Goal: Information Seeking & Learning: Learn about a topic

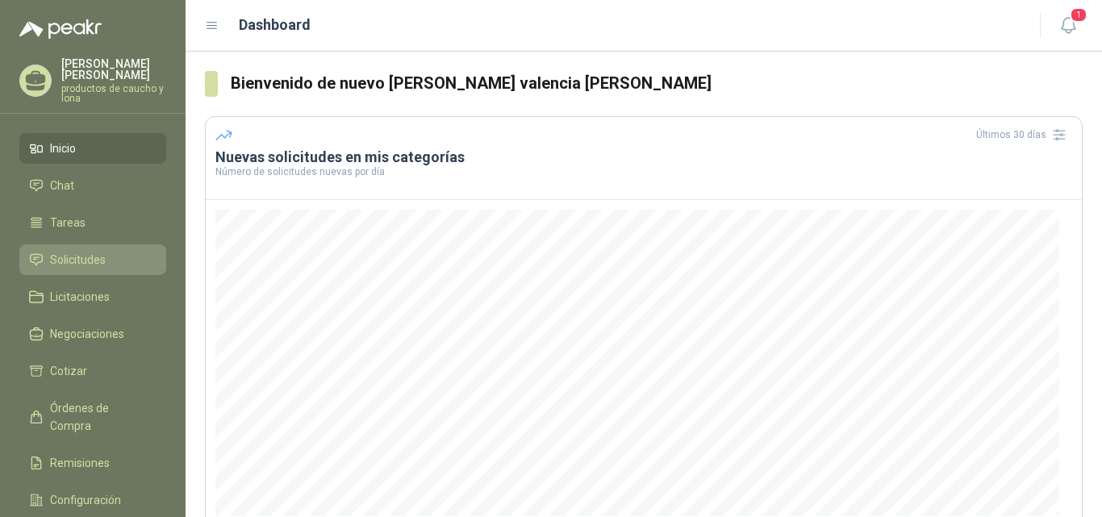
click at [76, 258] on span "Solicitudes" at bounding box center [78, 260] width 56 height 18
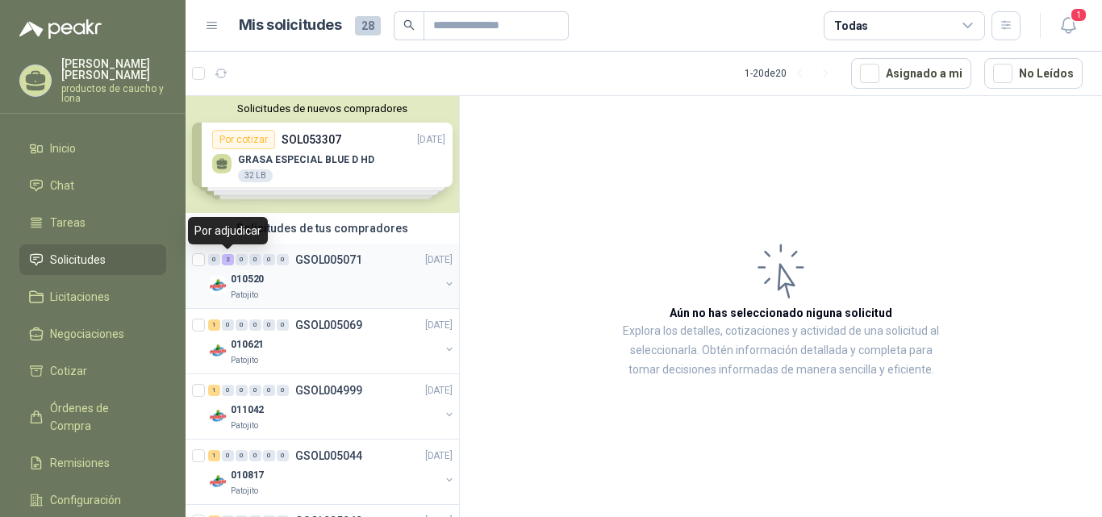
click at [227, 259] on div "2" at bounding box center [228, 259] width 12 height 11
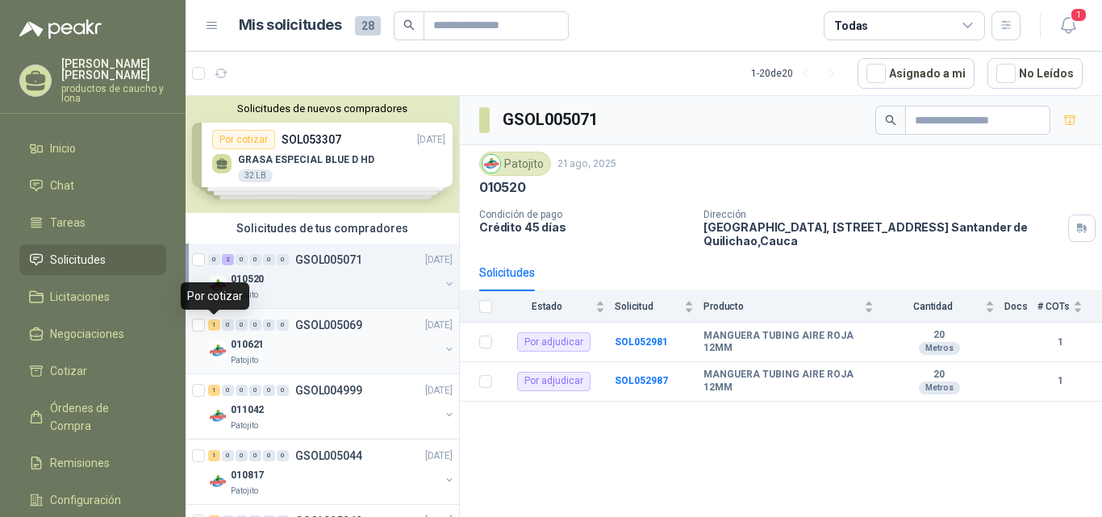
click at [219, 326] on div "1" at bounding box center [214, 324] width 12 height 11
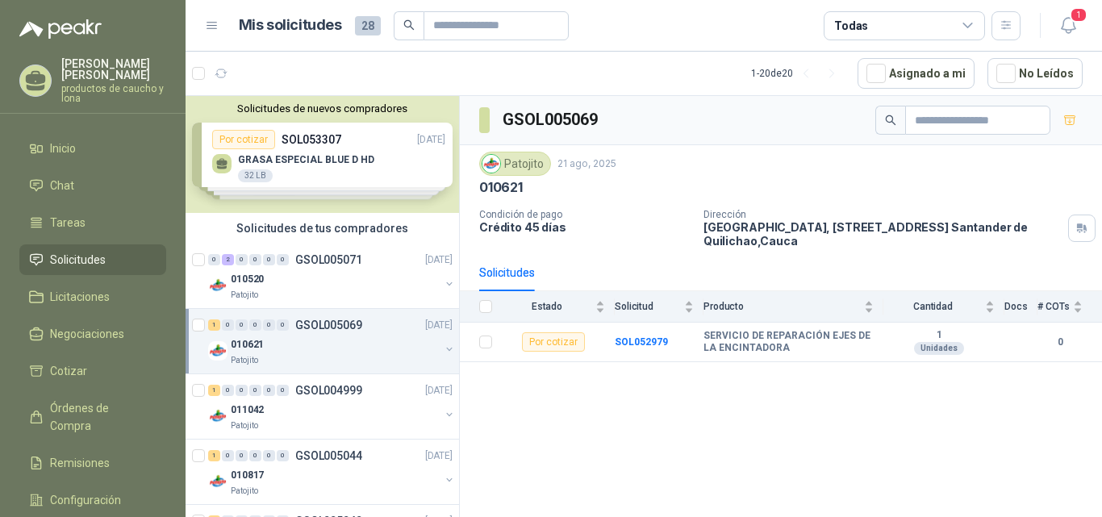
scroll to position [81, 0]
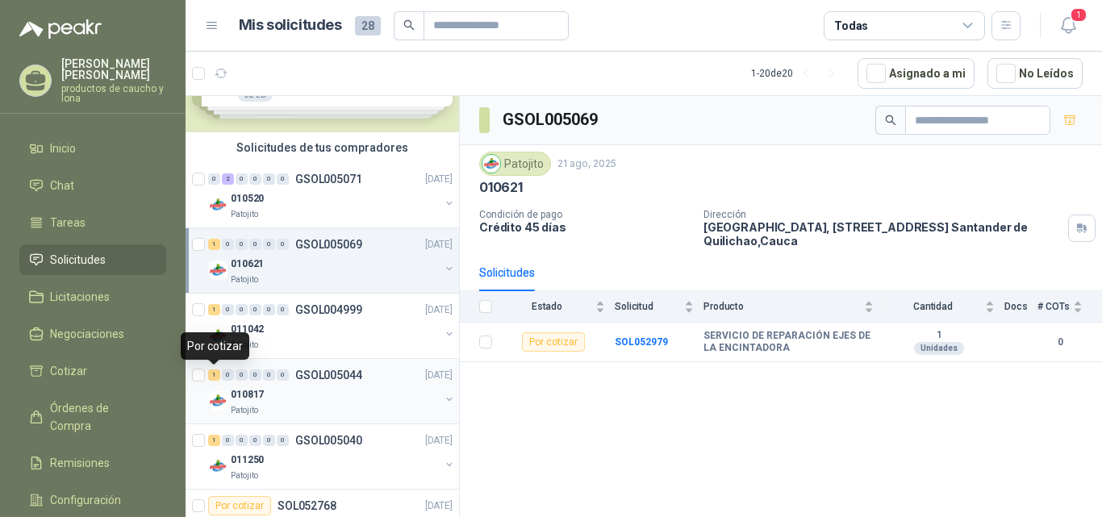
click at [217, 373] on div "1" at bounding box center [214, 374] width 12 height 11
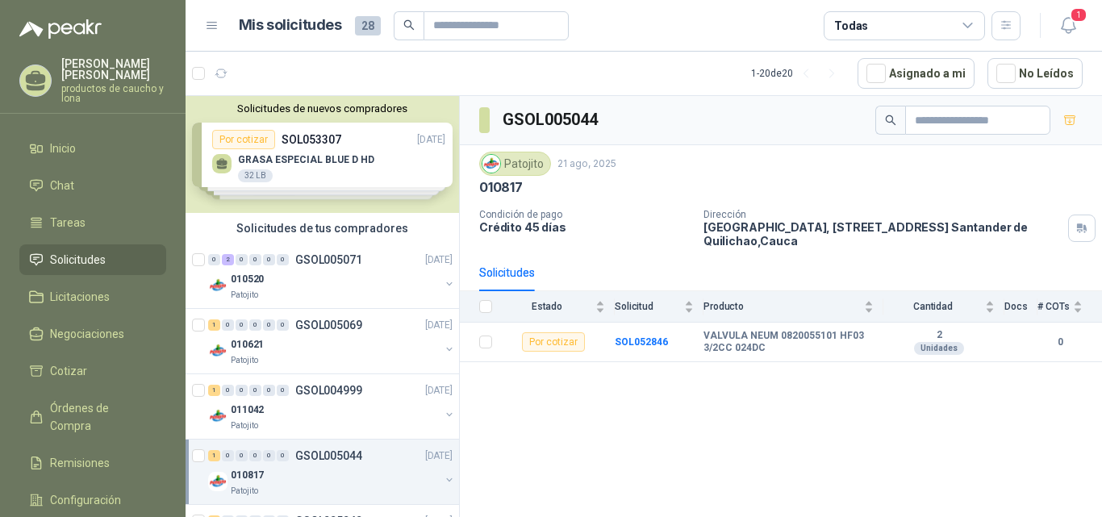
click at [276, 165] on div "Solicitudes de nuevos compradores Por cotizar SOL053307 [DATE] GRASA ESPECIAL B…" at bounding box center [322, 154] width 273 height 117
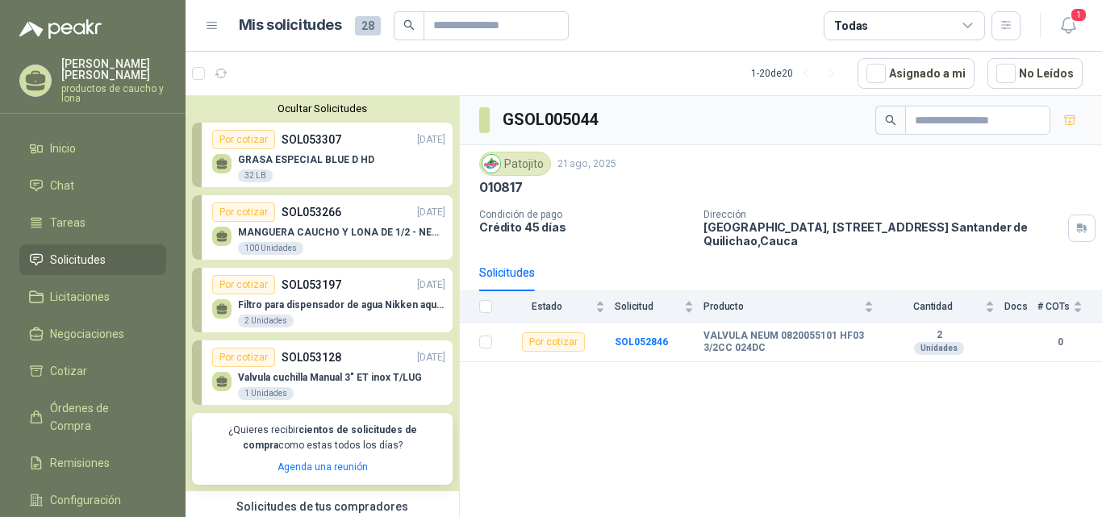
click at [313, 169] on div "GRASA ESPECIAL BLUE D HD 32 LB" at bounding box center [306, 168] width 136 height 29
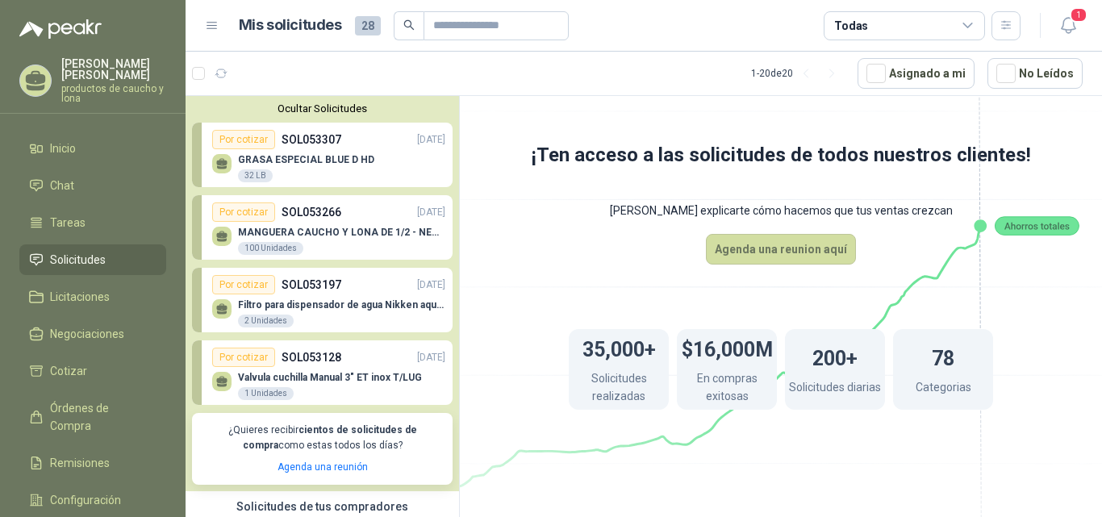
click at [315, 236] on p "MANGUERA CAUCHO Y LONA DE 1/2 - NEGRA" at bounding box center [341, 232] width 207 height 11
click at [231, 215] on div "Por cotizar" at bounding box center [243, 211] width 63 height 19
click at [251, 214] on div "Por cotizar" at bounding box center [243, 211] width 63 height 19
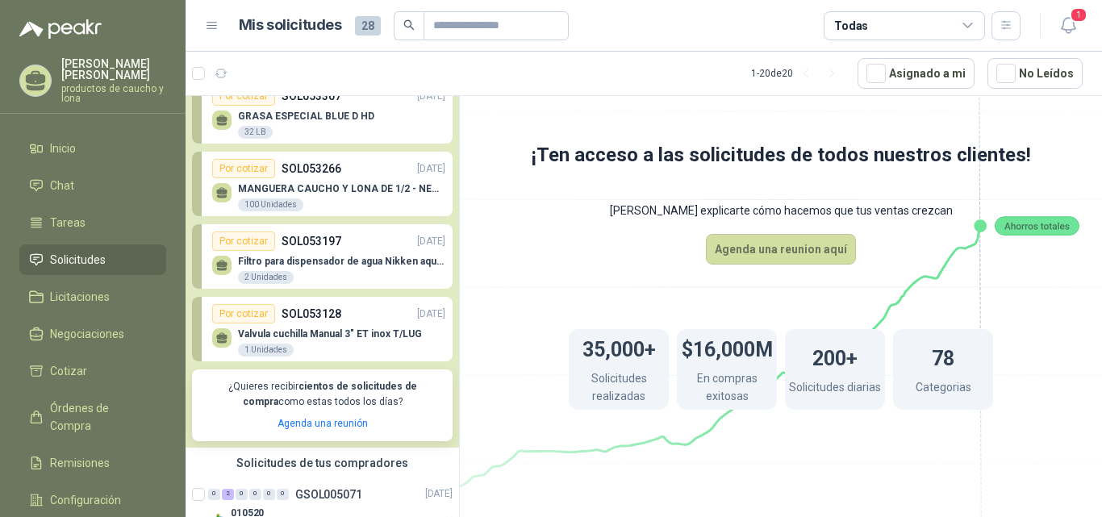
scroll to position [81, 0]
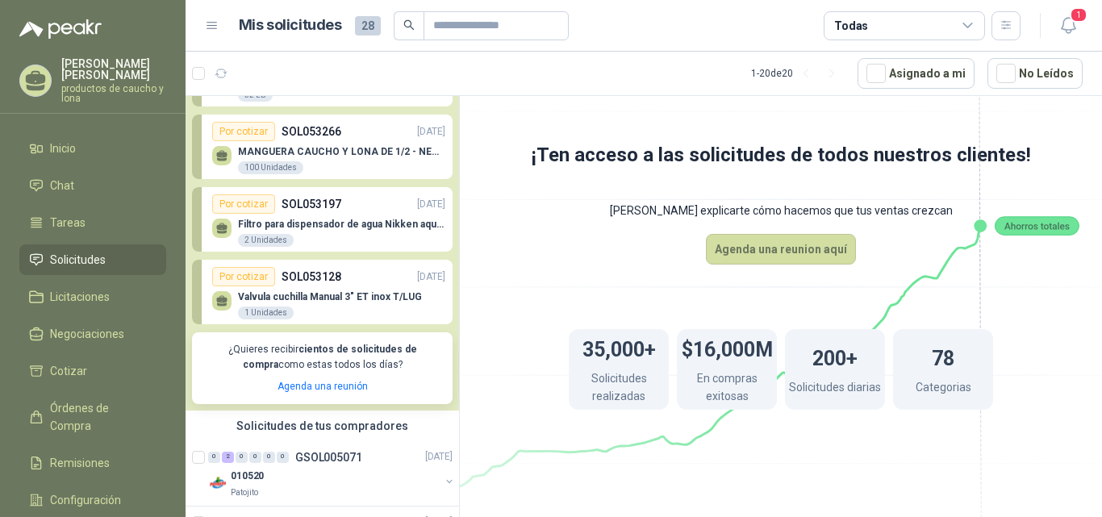
click at [258, 162] on div "100 Unidades" at bounding box center [270, 167] width 65 height 13
click at [404, 148] on p "MANGUERA CAUCHO Y LONA DE 1/2 - NEGRA" at bounding box center [341, 151] width 207 height 11
click at [405, 148] on p "MANGUERA CAUCHO Y LONA DE 1/2 - NEGRA" at bounding box center [341, 151] width 207 height 11
click at [319, 130] on p "SOL053266" at bounding box center [312, 132] width 60 height 18
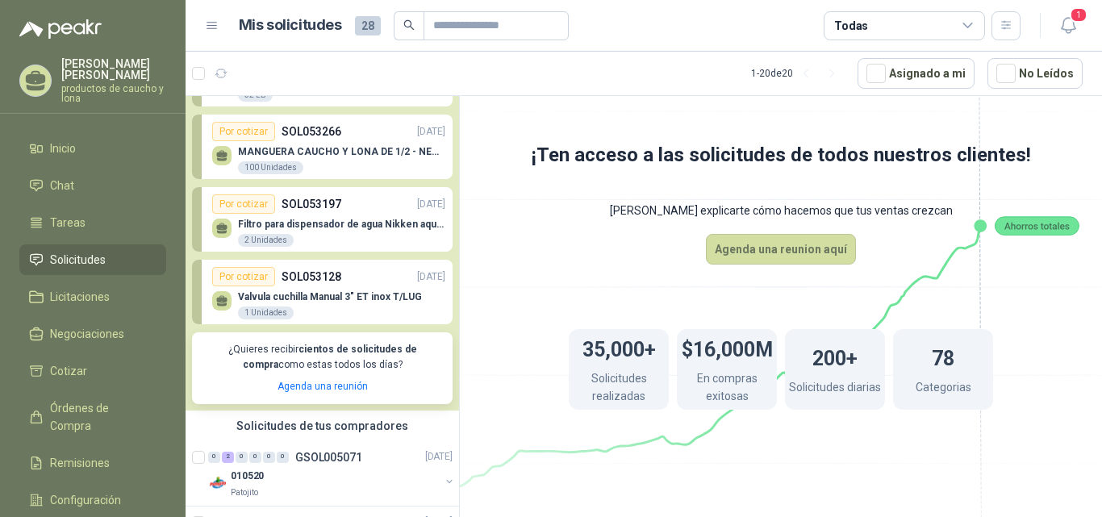
click at [224, 154] on icon at bounding box center [221, 153] width 11 height 7
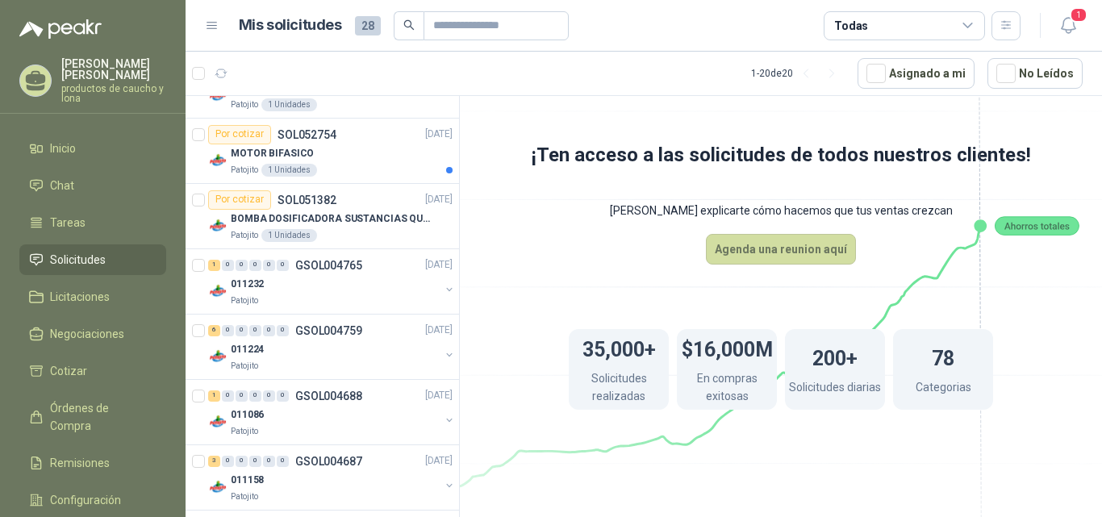
scroll to position [1329, 0]
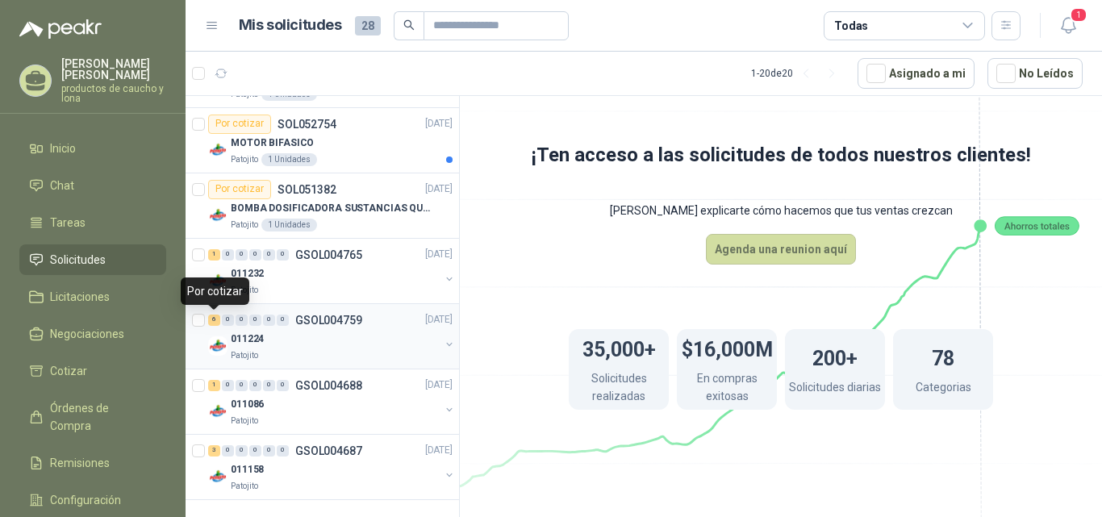
click at [212, 316] on div "6" at bounding box center [214, 320] width 12 height 11
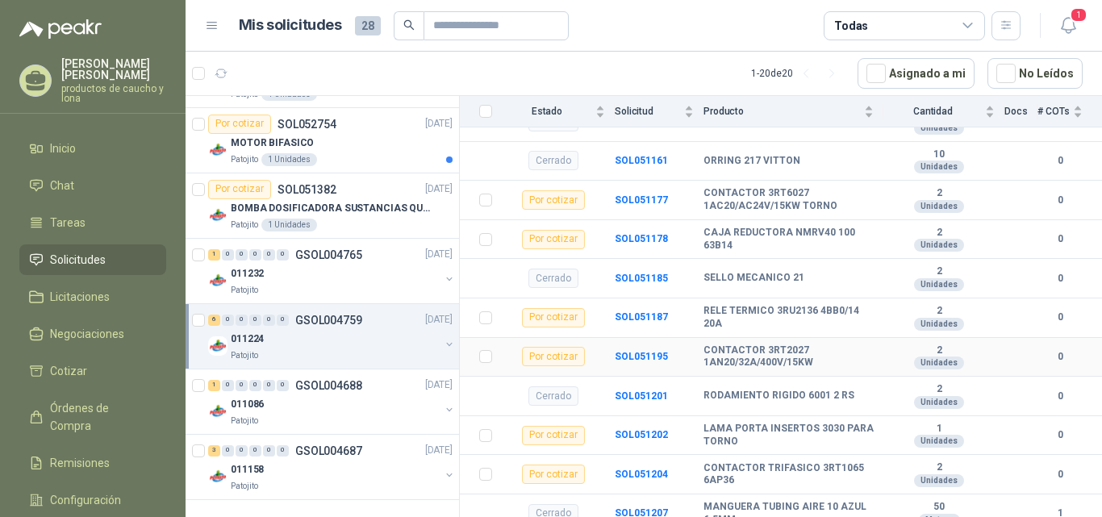
scroll to position [349, 0]
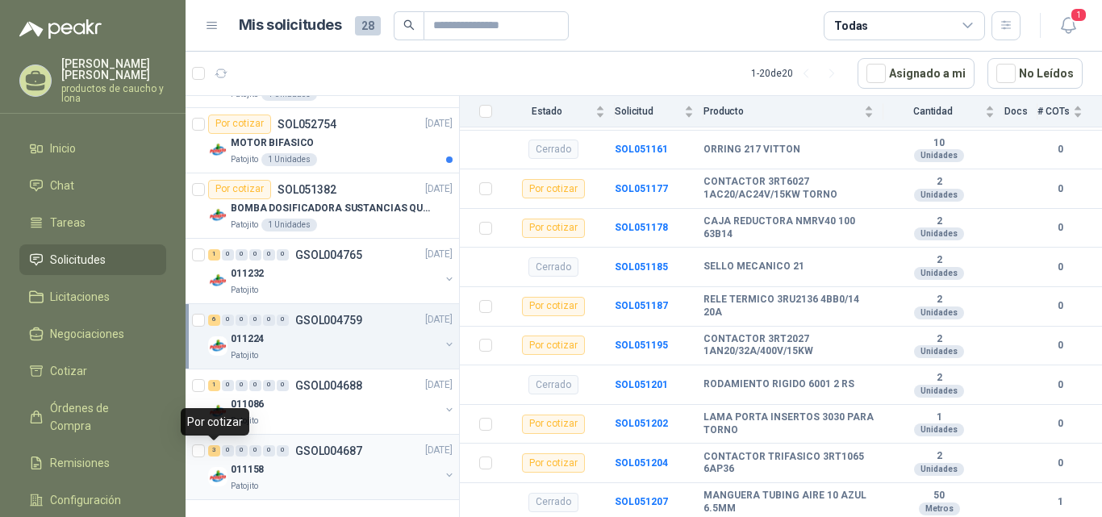
click at [217, 453] on div "3" at bounding box center [214, 450] width 12 height 11
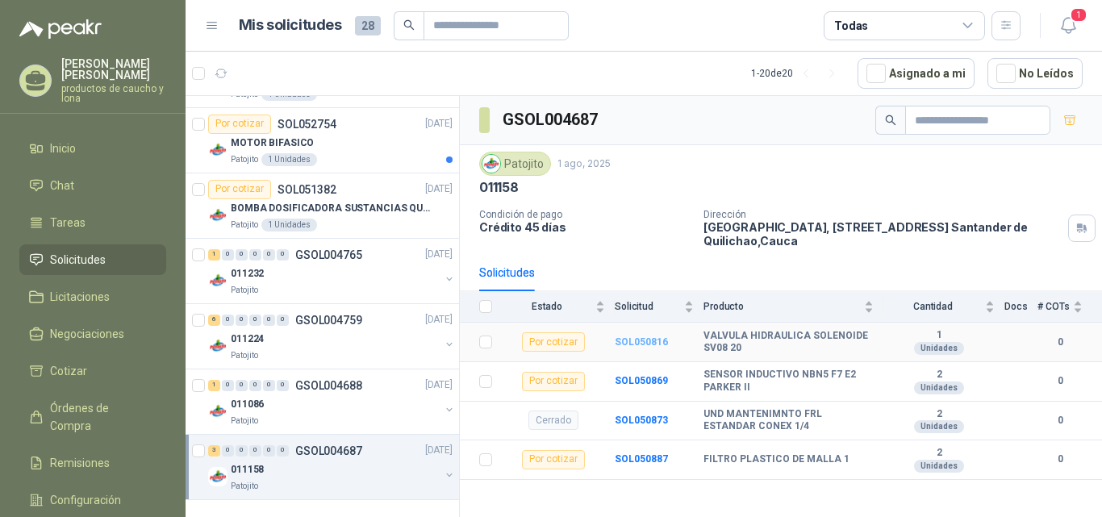
click at [632, 342] on b "SOL050816" at bounding box center [641, 341] width 53 height 11
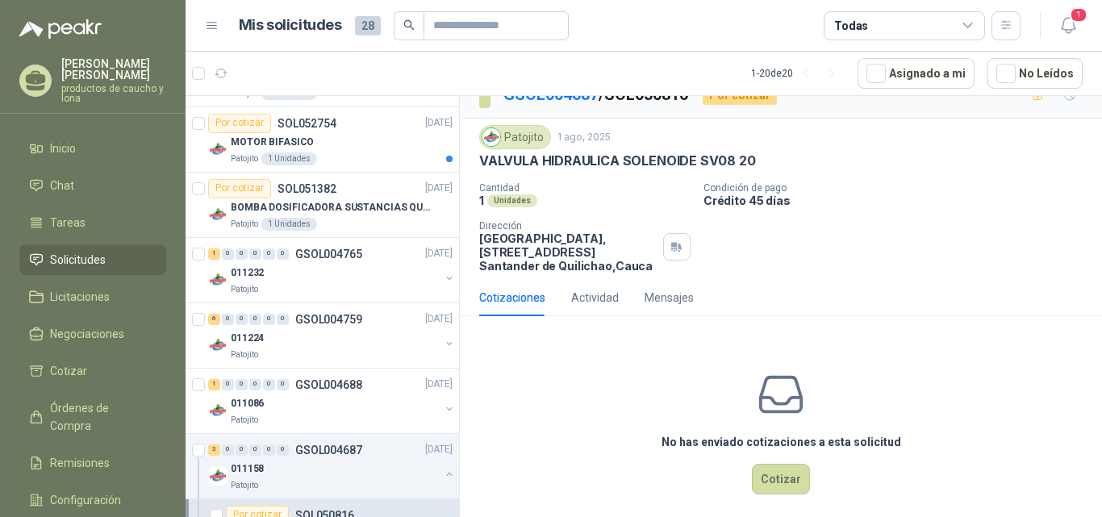
scroll to position [36, 0]
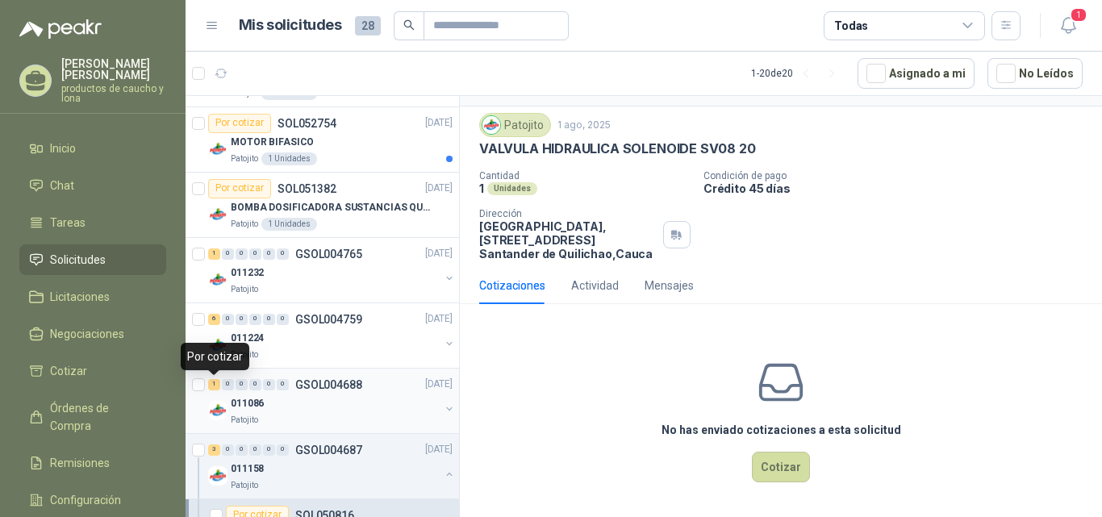
click at [215, 385] on div "1" at bounding box center [214, 384] width 12 height 11
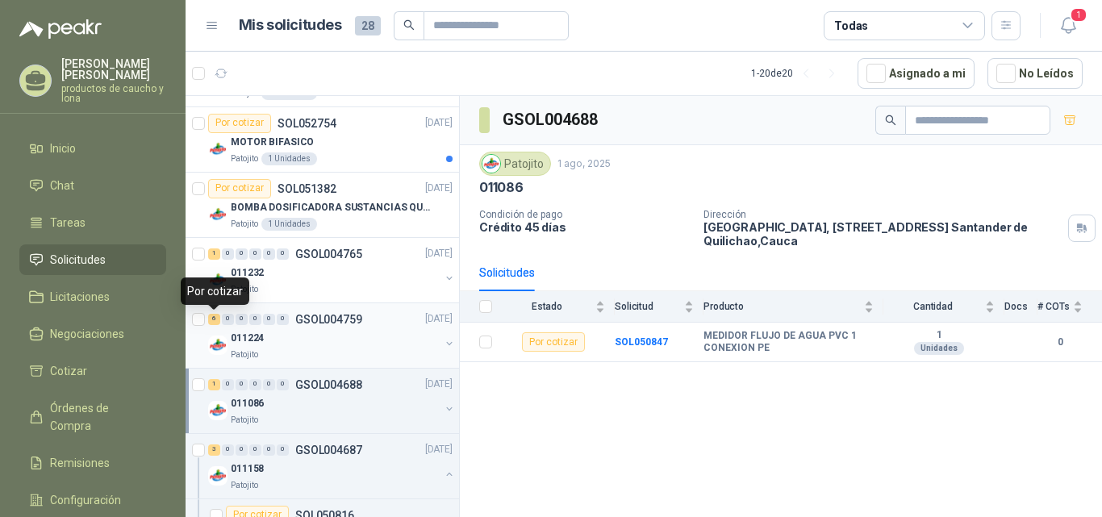
click at [214, 318] on div "6" at bounding box center [214, 319] width 12 height 11
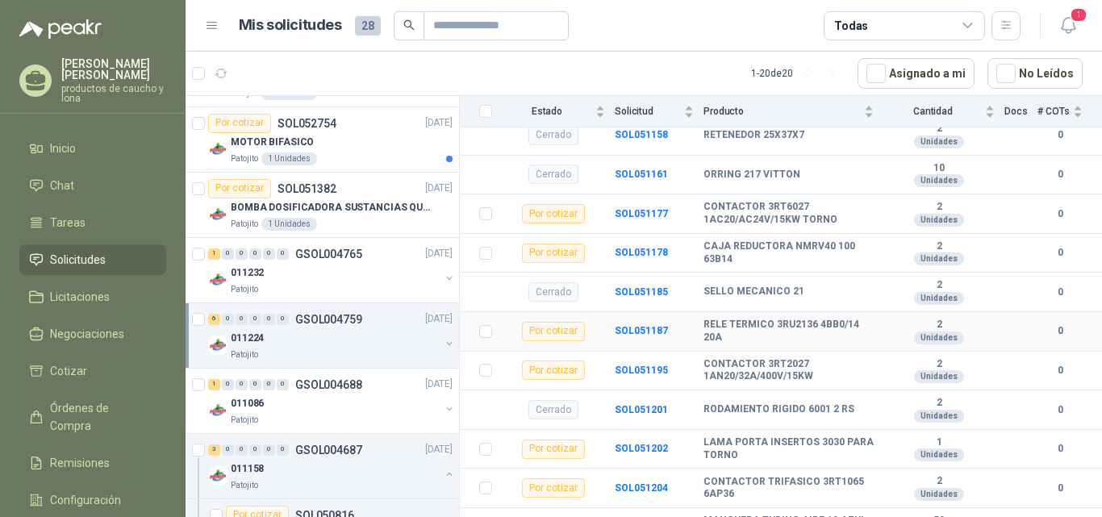
scroll to position [349, 0]
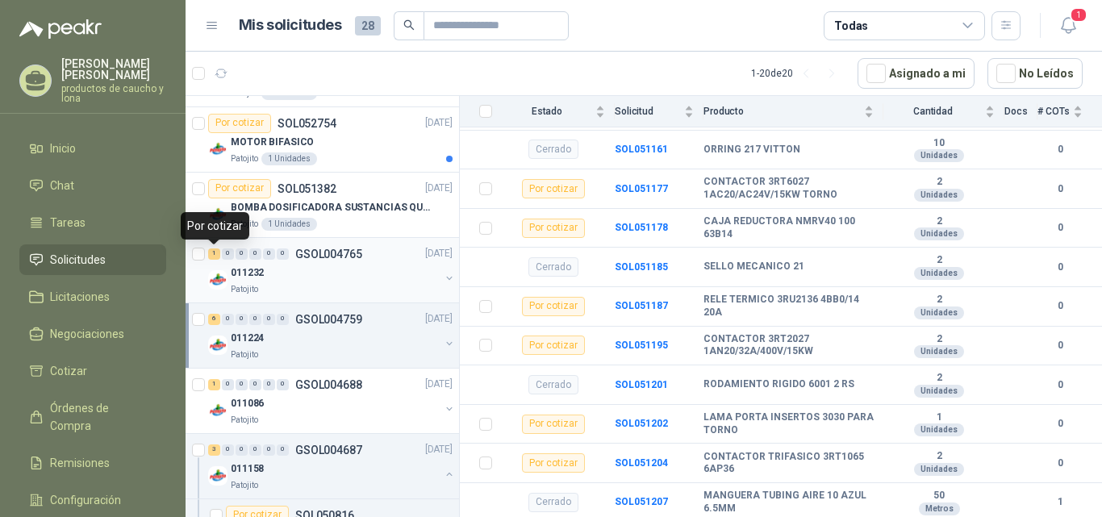
click at [218, 254] on div "1" at bounding box center [214, 253] width 12 height 11
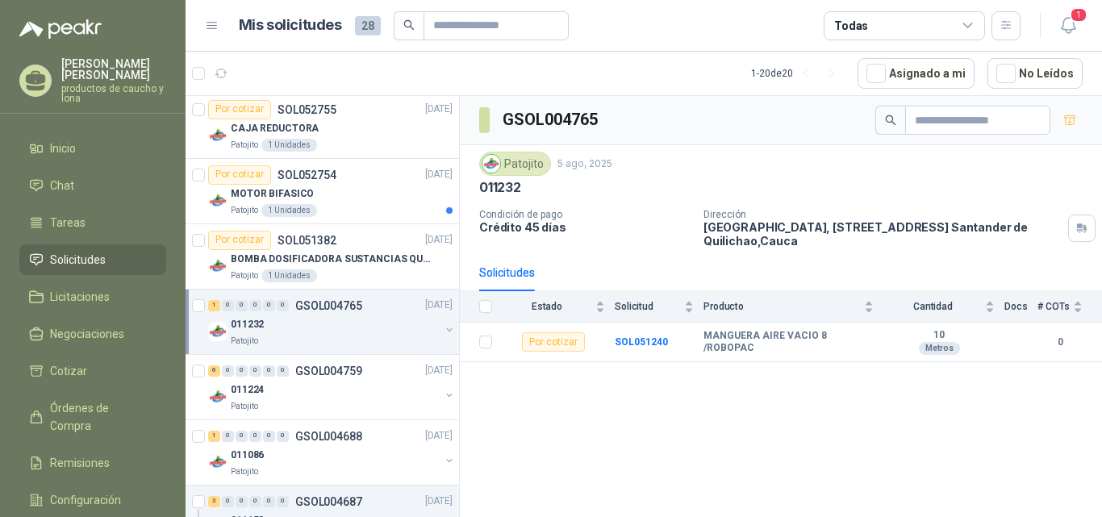
scroll to position [1249, 0]
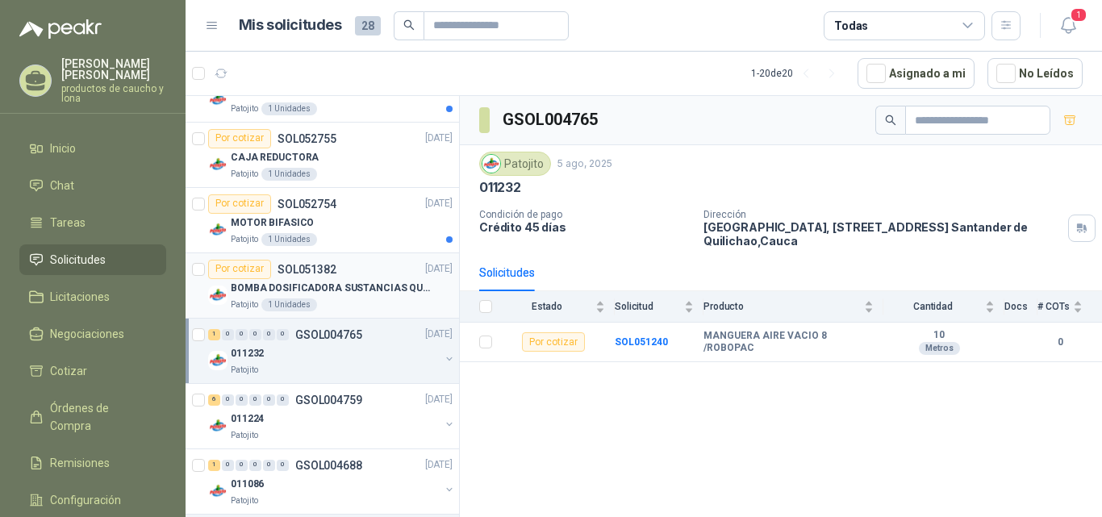
click at [328, 290] on p "BOMBA DOSIFICADORA SUSTANCIAS QUIMICAS" at bounding box center [331, 288] width 201 height 15
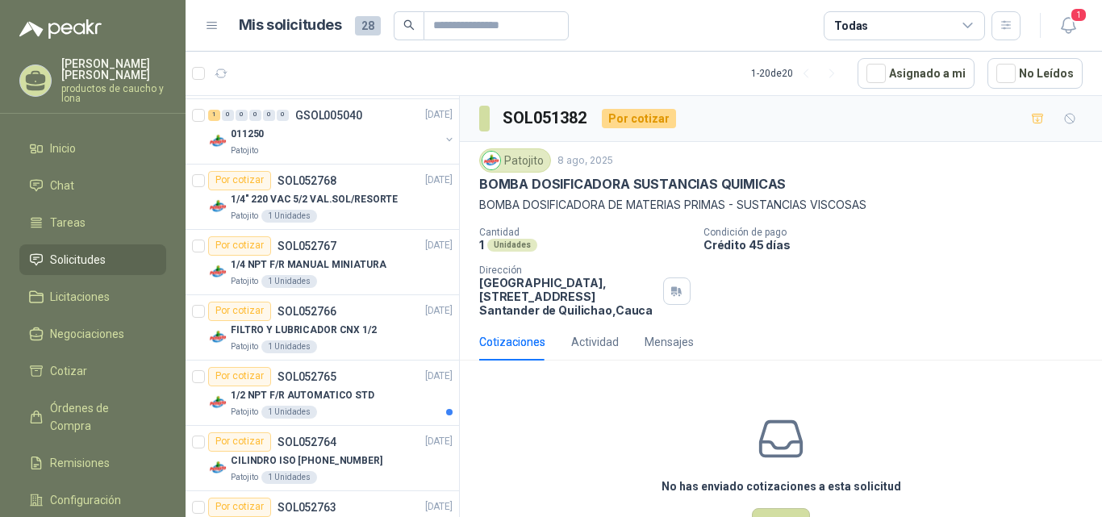
scroll to position [523, 0]
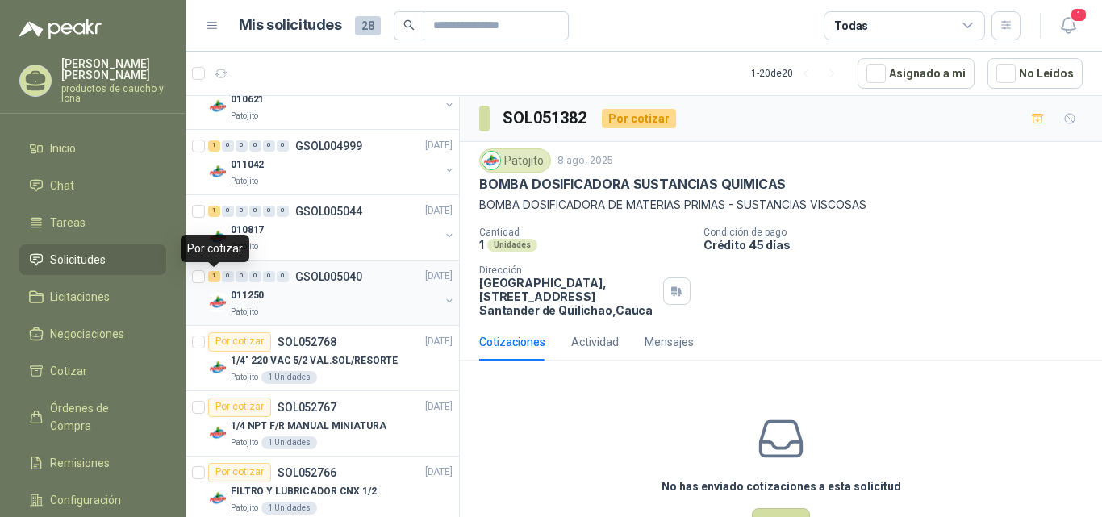
click at [215, 278] on div "1" at bounding box center [214, 276] width 12 height 11
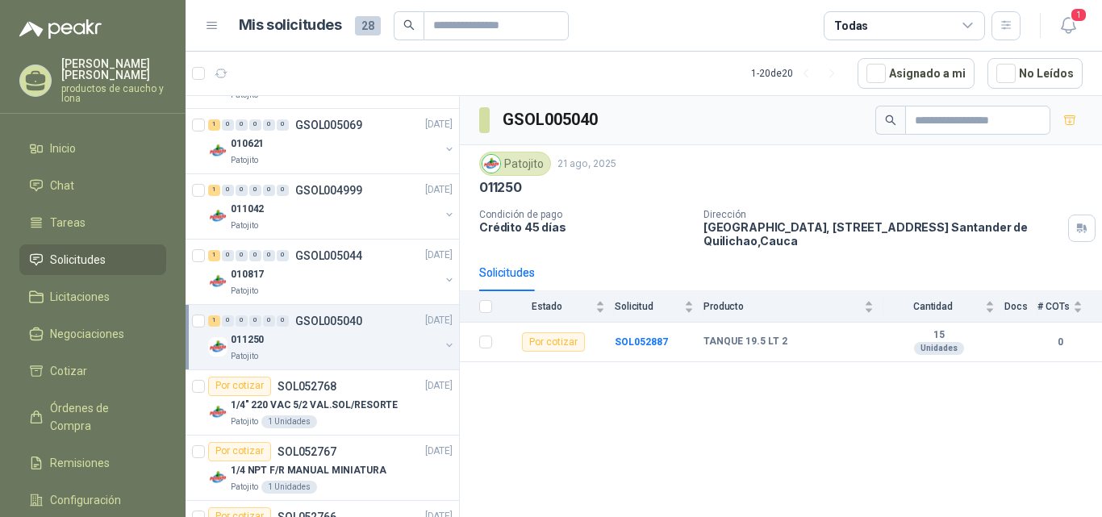
scroll to position [442, 0]
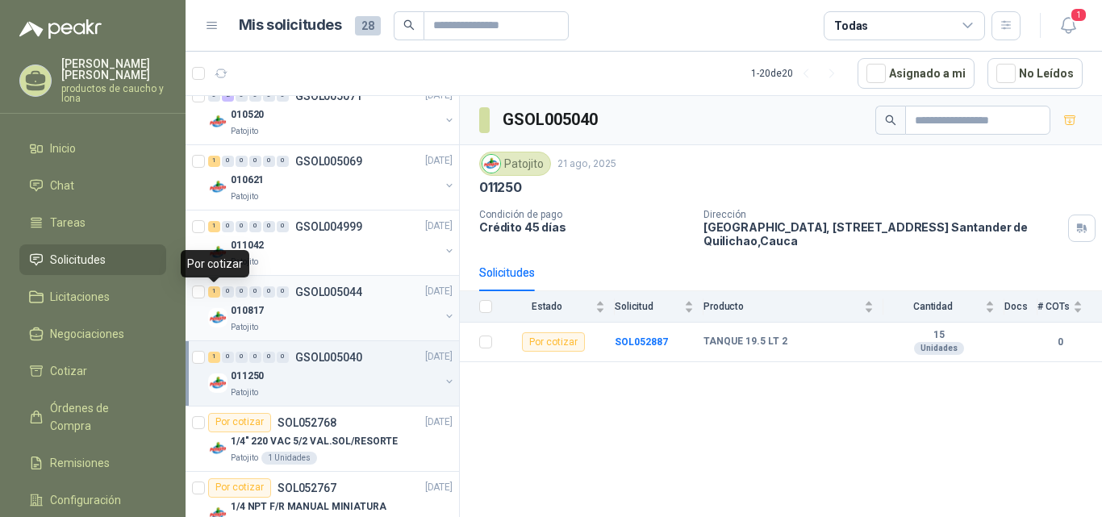
click at [214, 292] on div "1" at bounding box center [214, 291] width 12 height 11
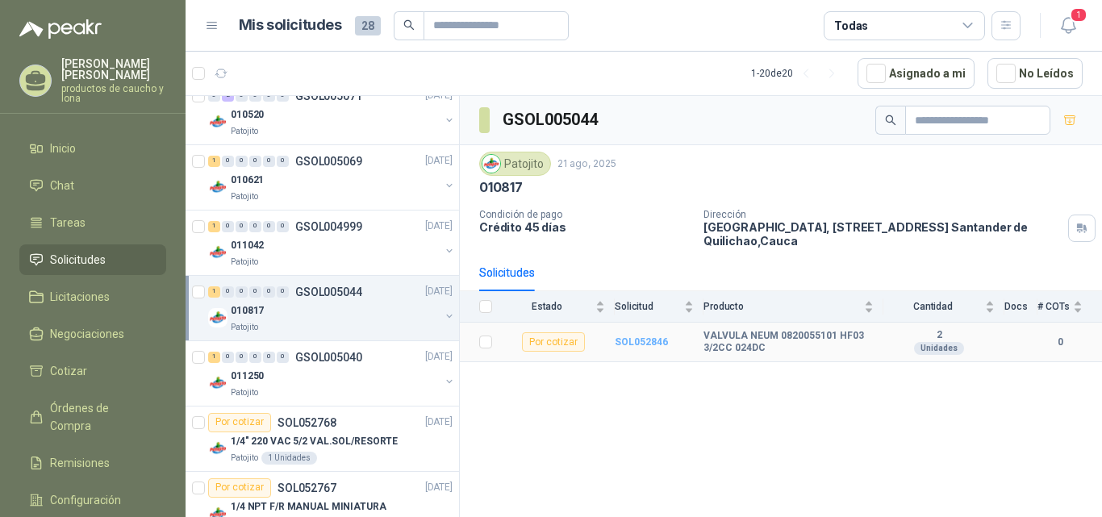
click at [637, 337] on b "SOL052846" at bounding box center [641, 341] width 53 height 11
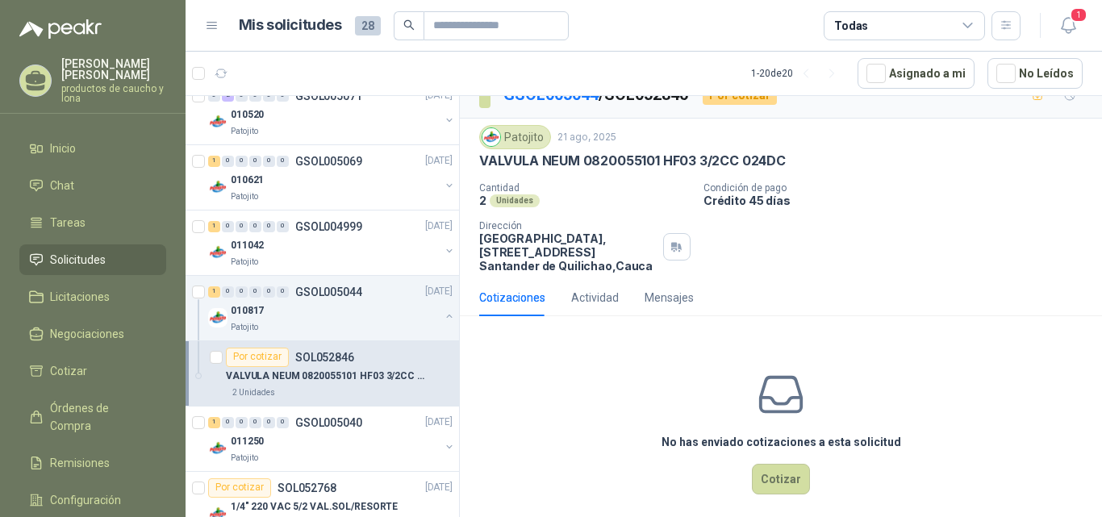
scroll to position [36, 0]
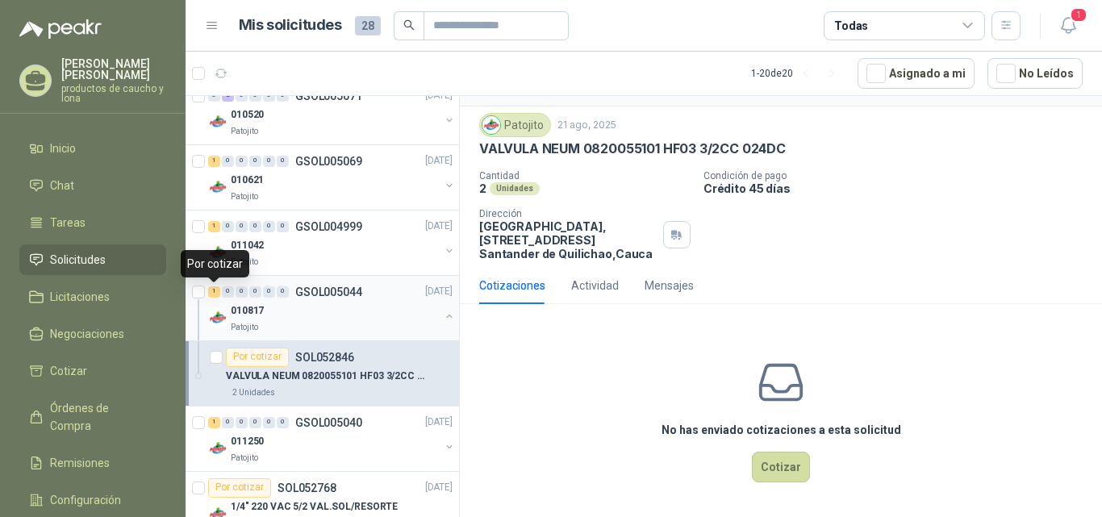
click at [209, 290] on div "1" at bounding box center [214, 291] width 12 height 11
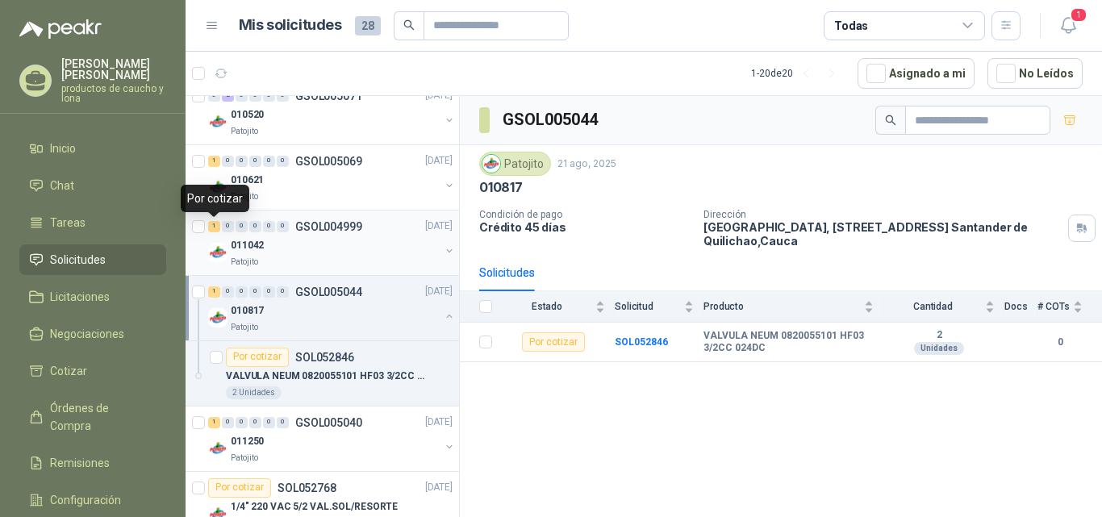
click at [211, 223] on div "1" at bounding box center [214, 226] width 12 height 11
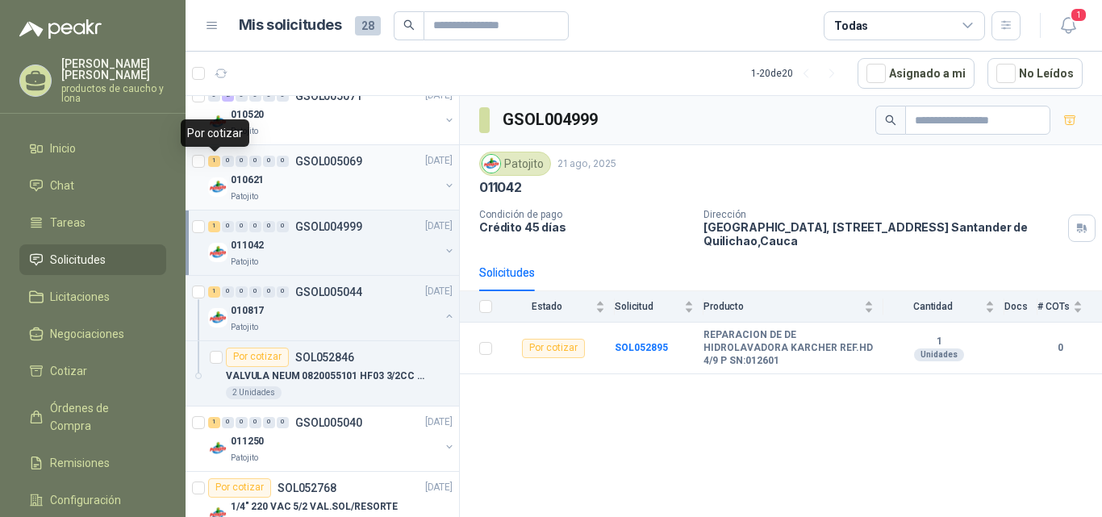
click at [213, 166] on div "1" at bounding box center [214, 161] width 12 height 11
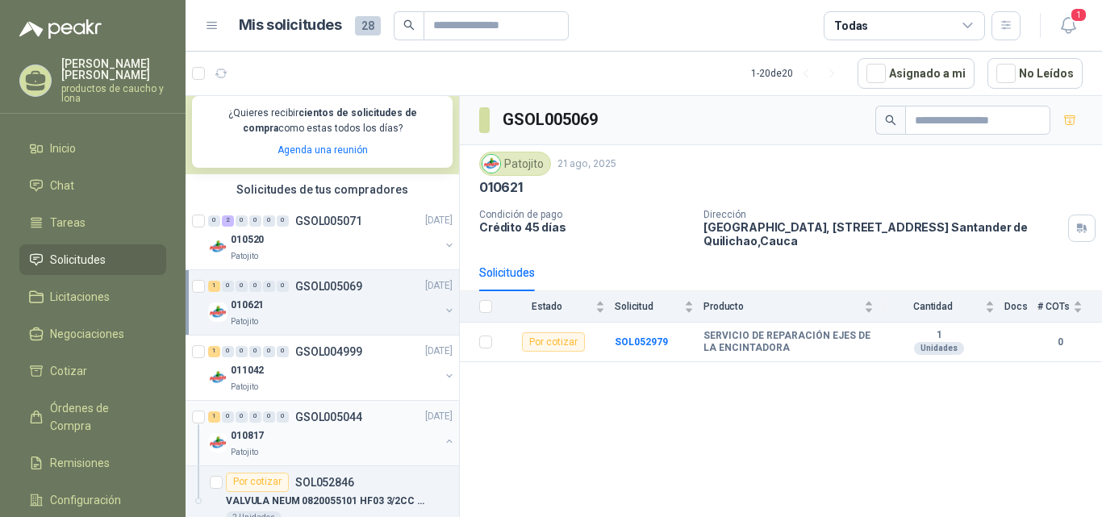
scroll to position [281, 0]
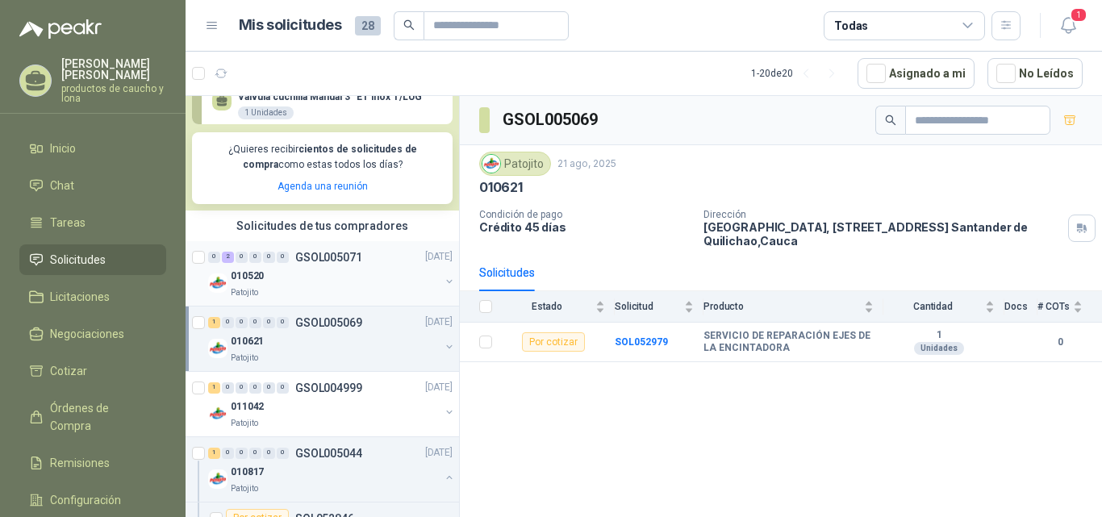
click at [226, 259] on div "2" at bounding box center [228, 257] width 12 height 11
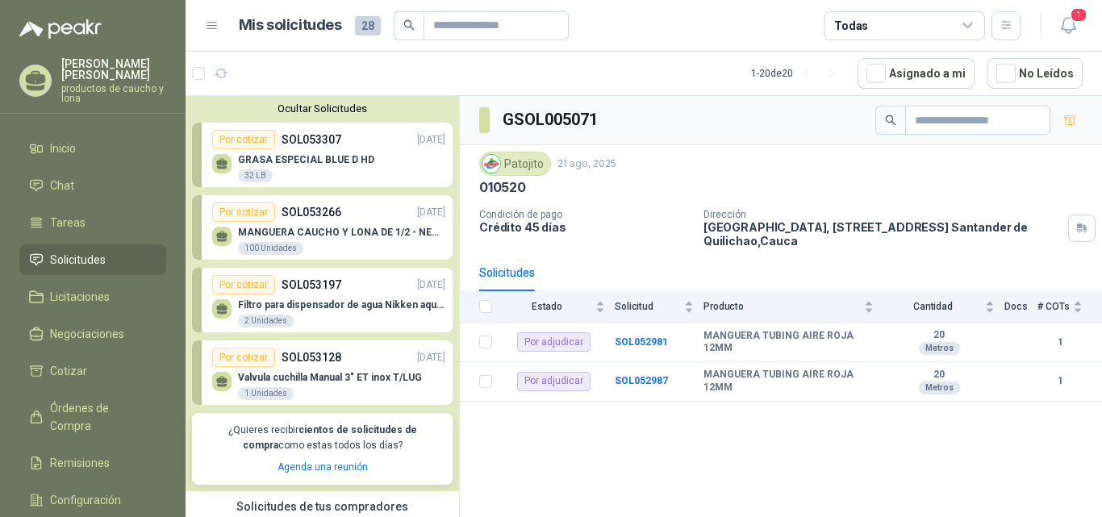
click at [332, 113] on button "Ocultar Solicitudes" at bounding box center [322, 108] width 261 height 12
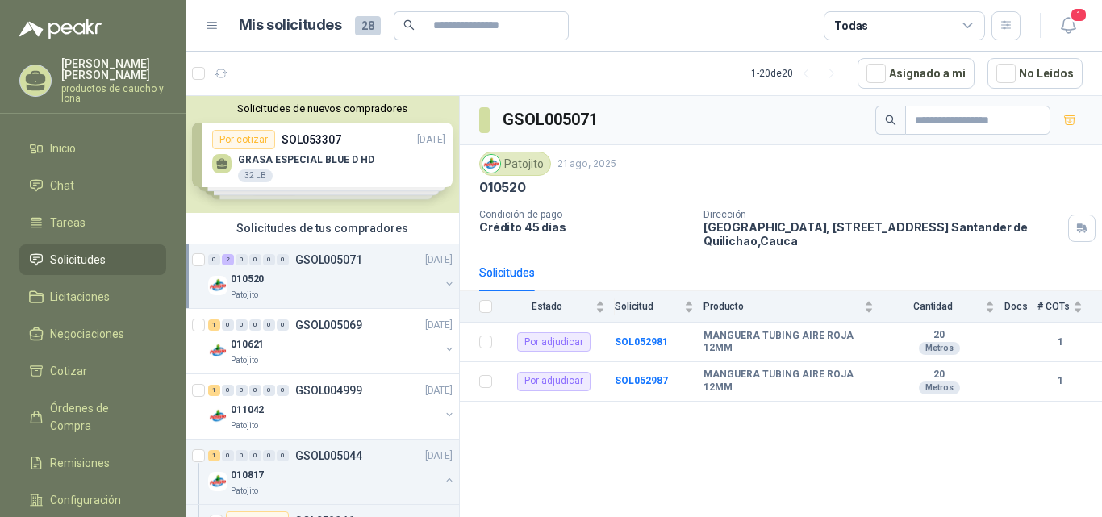
click at [341, 148] on div "Solicitudes de nuevos compradores Por cotizar SOL053307 [DATE] GRASA ESPECIAL B…" at bounding box center [322, 154] width 273 height 117
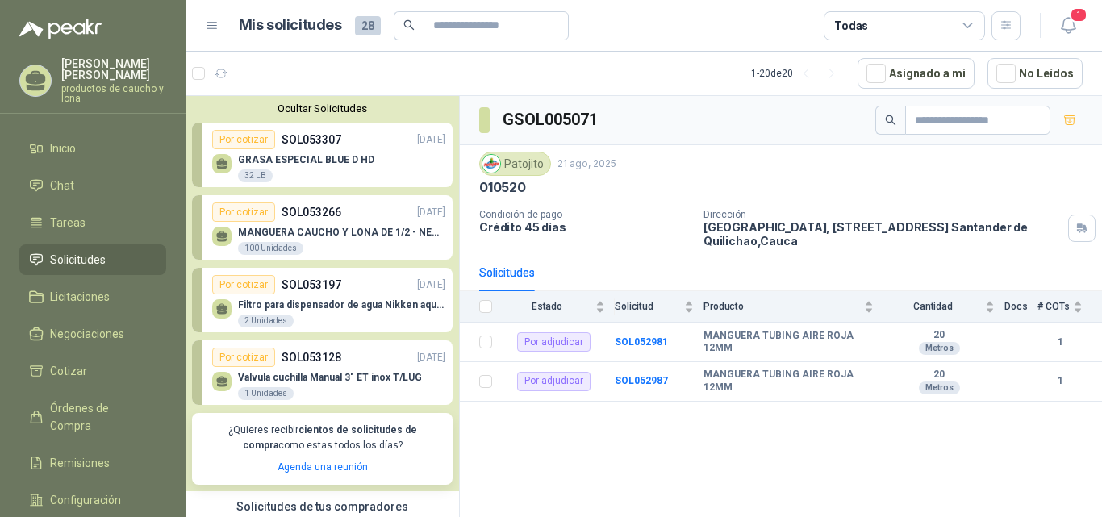
click at [340, 227] on p "MANGUERA CAUCHO Y LONA DE 1/2 - NEGRA" at bounding box center [341, 232] width 207 height 11
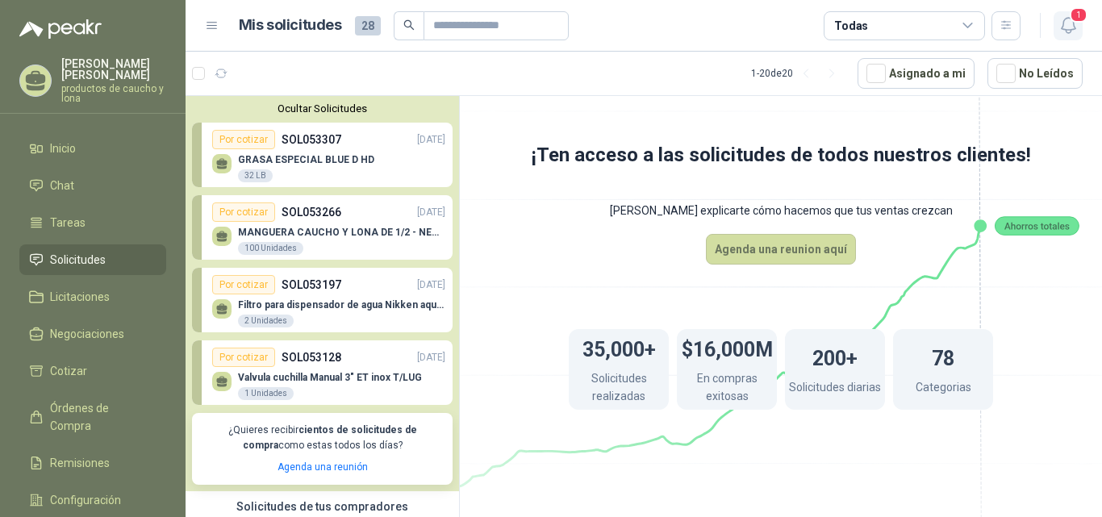
click at [1066, 23] on icon "button" at bounding box center [1068, 25] width 20 height 20
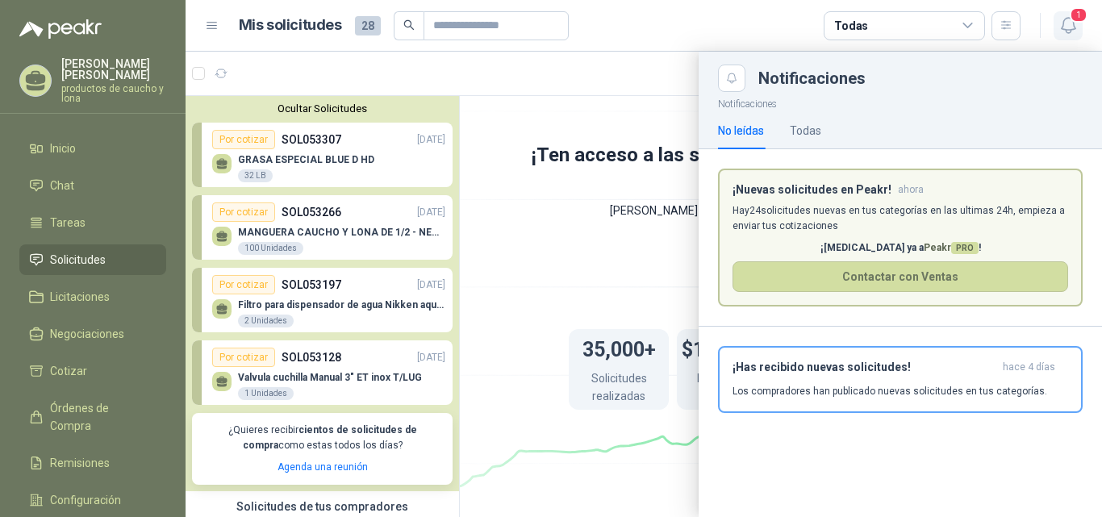
click at [1066, 23] on icon "button" at bounding box center [1068, 25] width 20 height 20
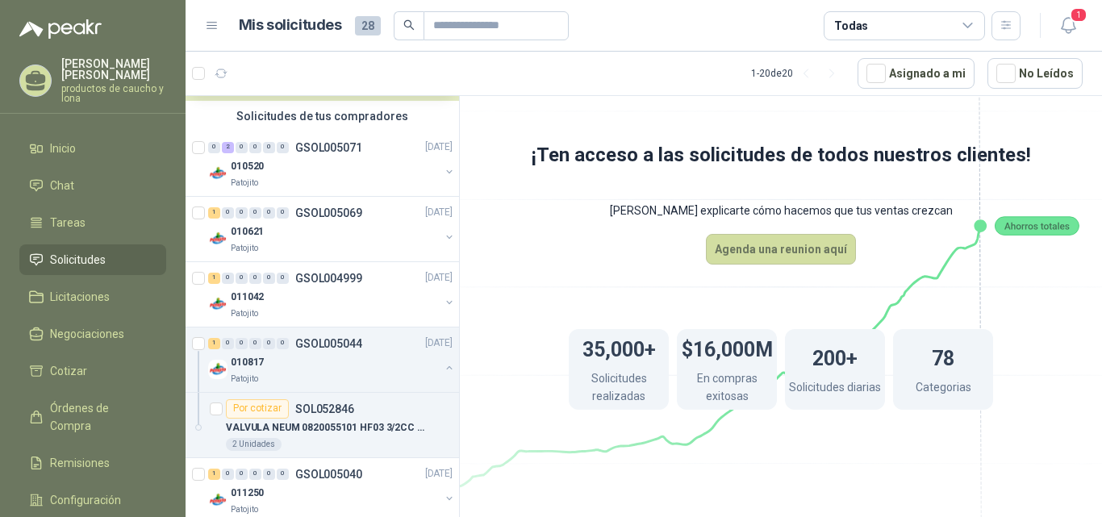
scroll to position [403, 0]
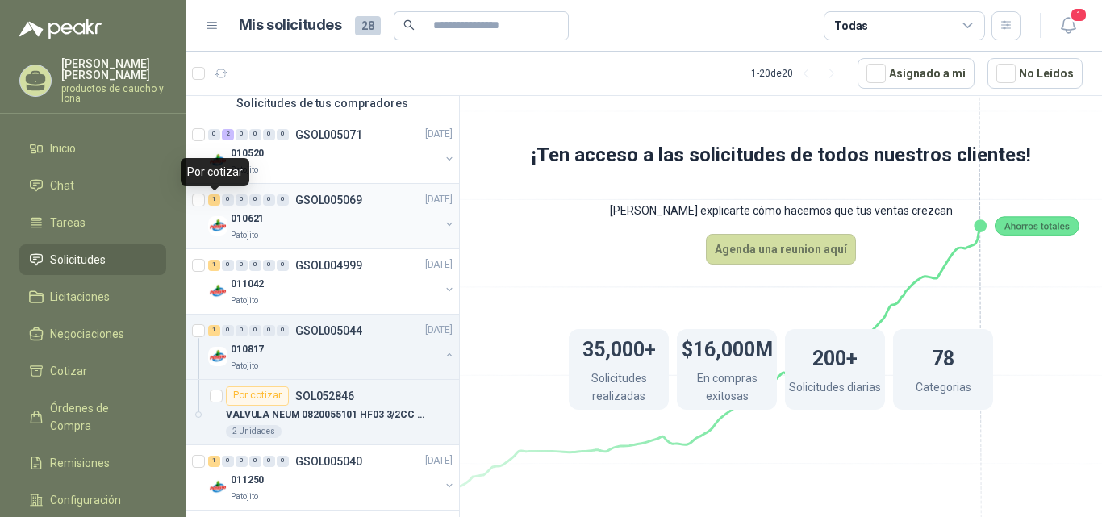
click at [215, 200] on div "1" at bounding box center [214, 199] width 12 height 11
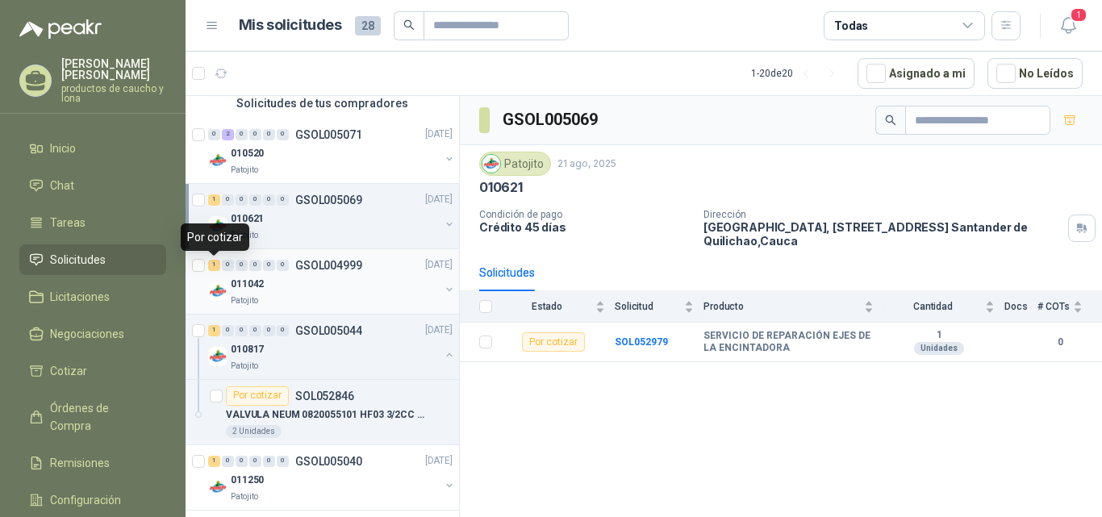
click at [218, 262] on div "1" at bounding box center [214, 265] width 12 height 11
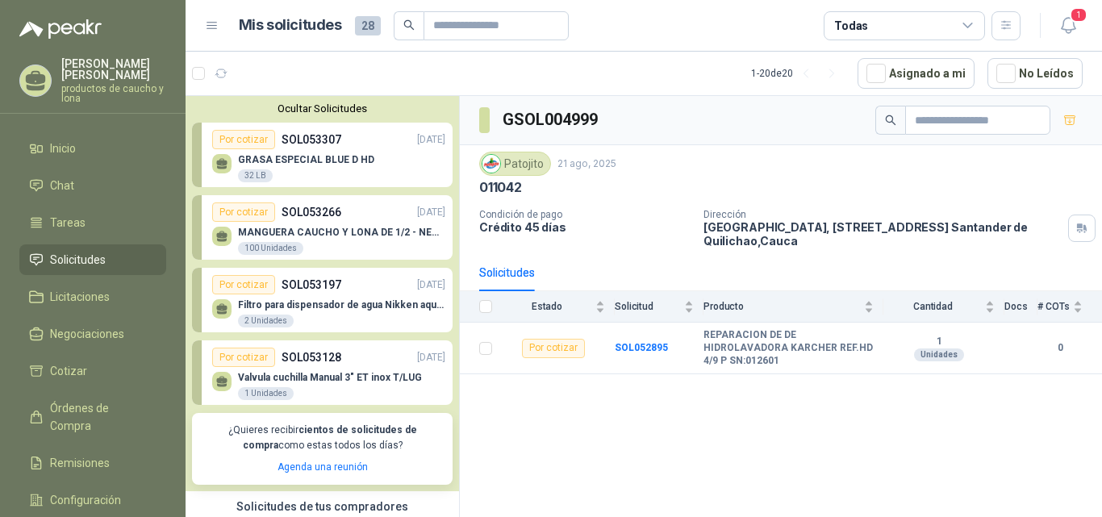
click at [316, 152] on div "GRASA ESPECIAL BLUE D HD 32 LB" at bounding box center [328, 166] width 233 height 34
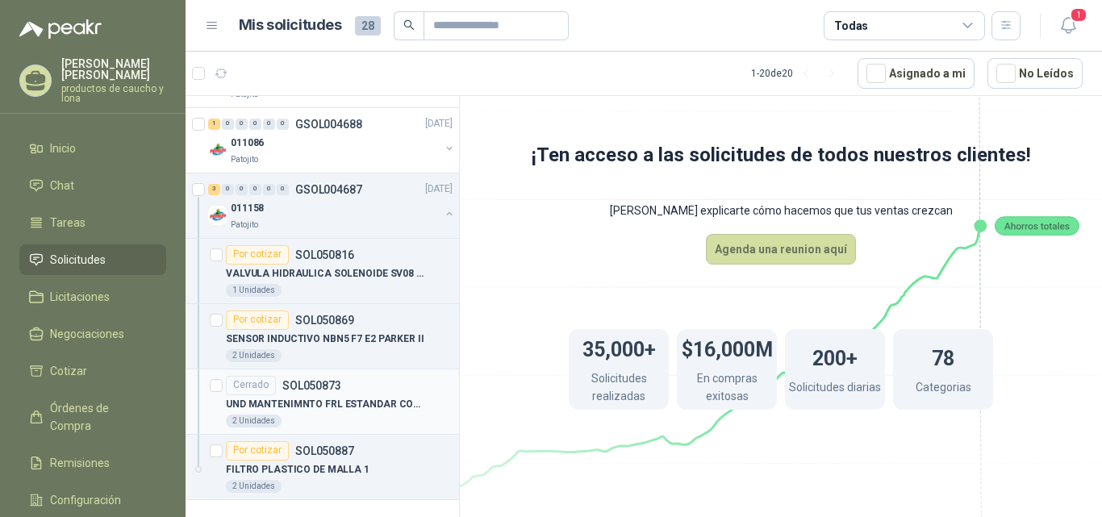
scroll to position [1333, 0]
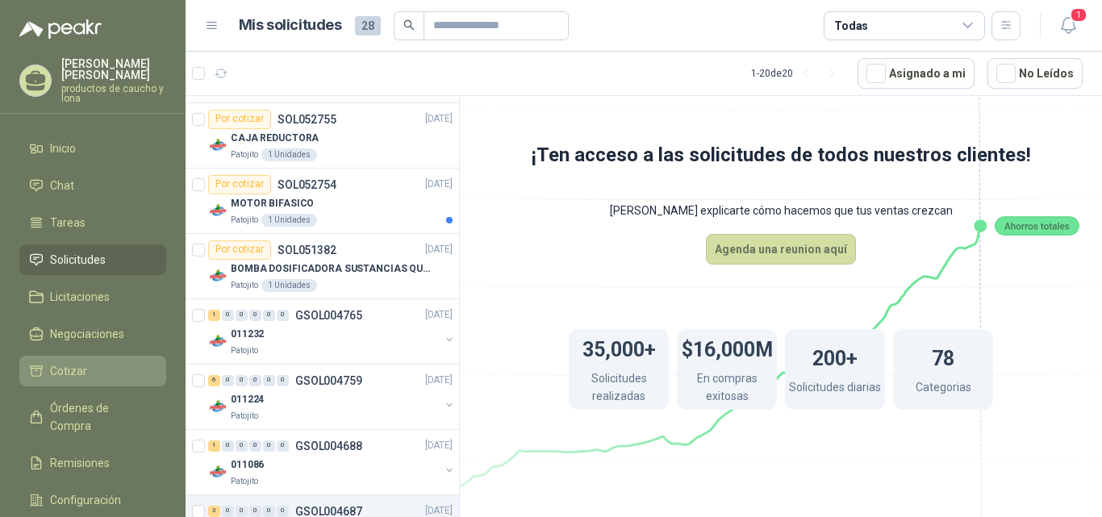
click at [73, 373] on span "Cotizar" at bounding box center [68, 371] width 37 height 18
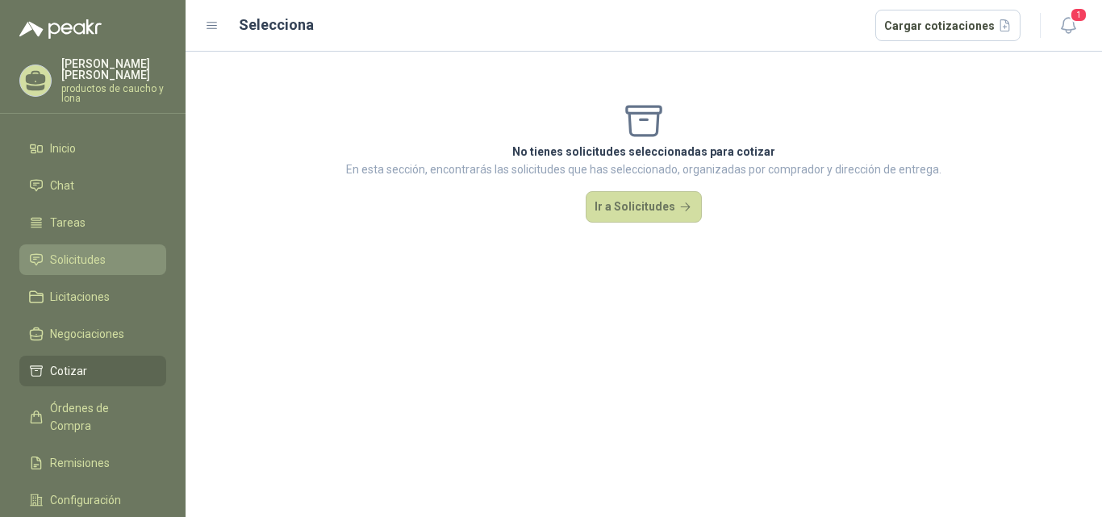
click at [84, 256] on span "Solicitudes" at bounding box center [78, 260] width 56 height 18
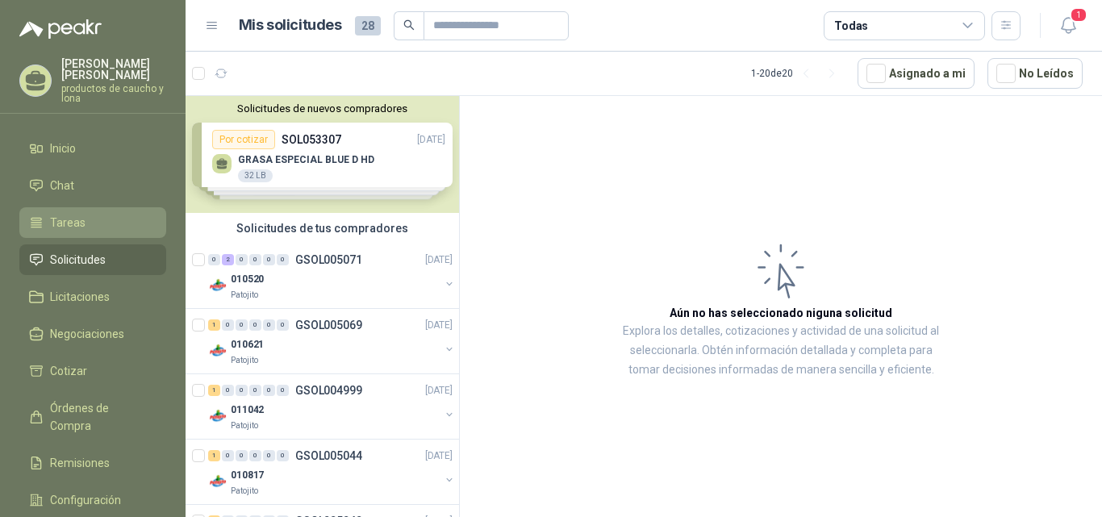
click at [76, 228] on span "Tareas" at bounding box center [67, 223] width 35 height 18
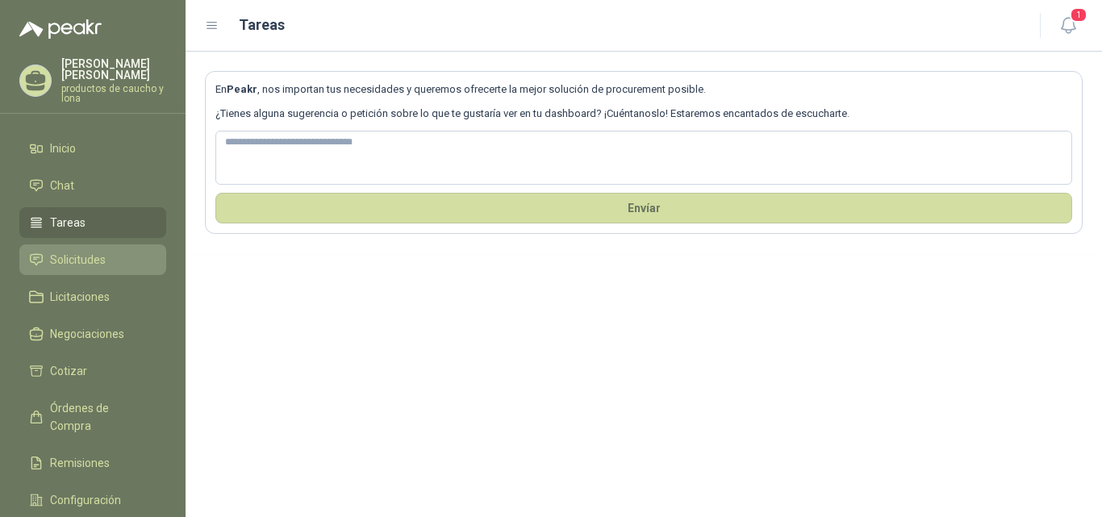
click at [77, 253] on span "Solicitudes" at bounding box center [78, 260] width 56 height 18
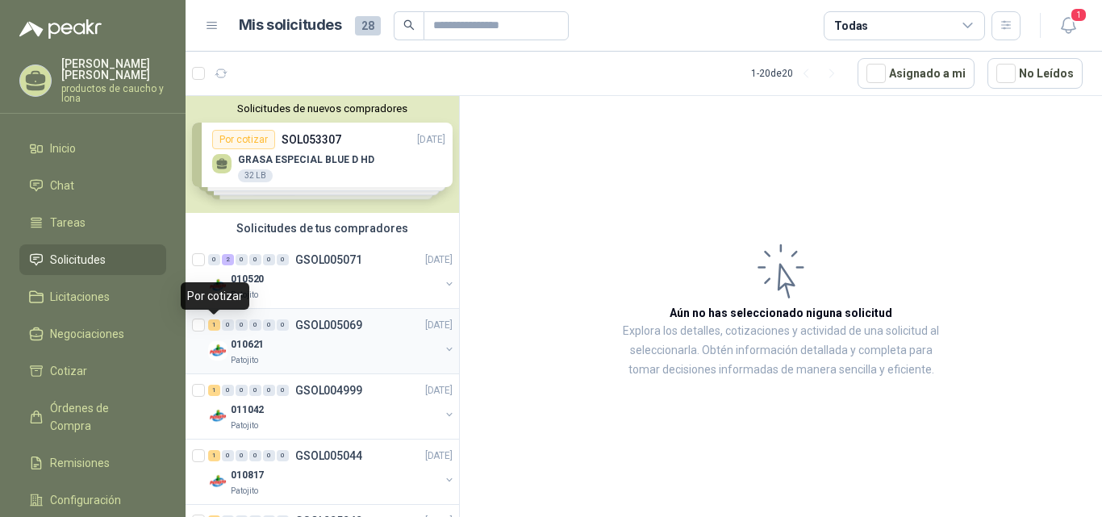
click at [211, 327] on div "1" at bounding box center [214, 324] width 12 height 11
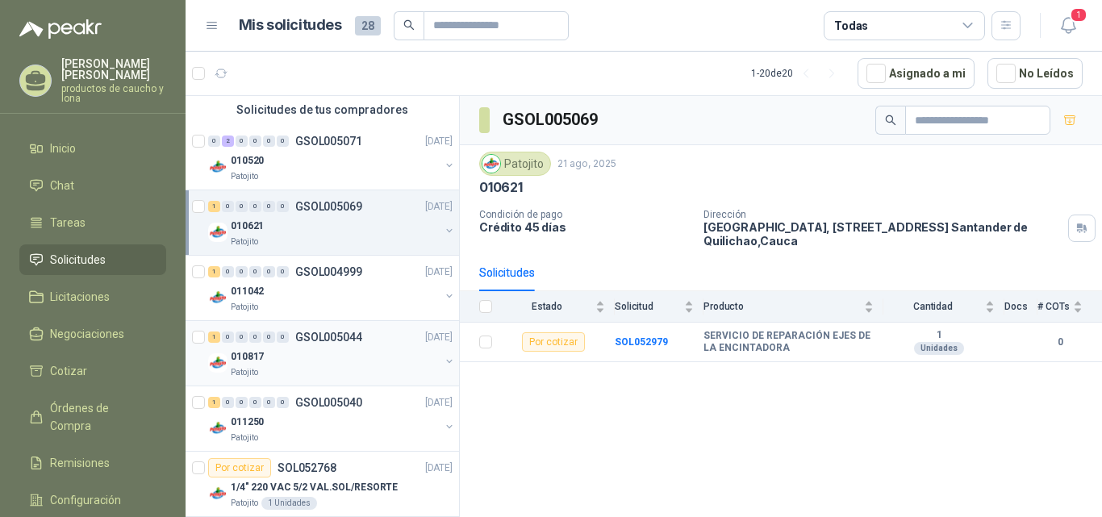
scroll to position [161, 0]
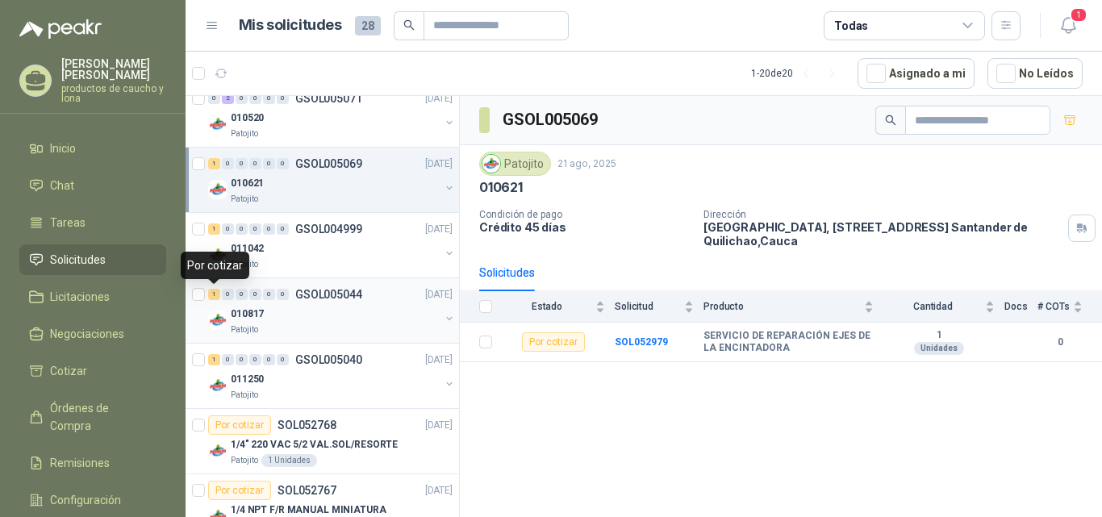
click at [215, 294] on div "1" at bounding box center [214, 294] width 12 height 11
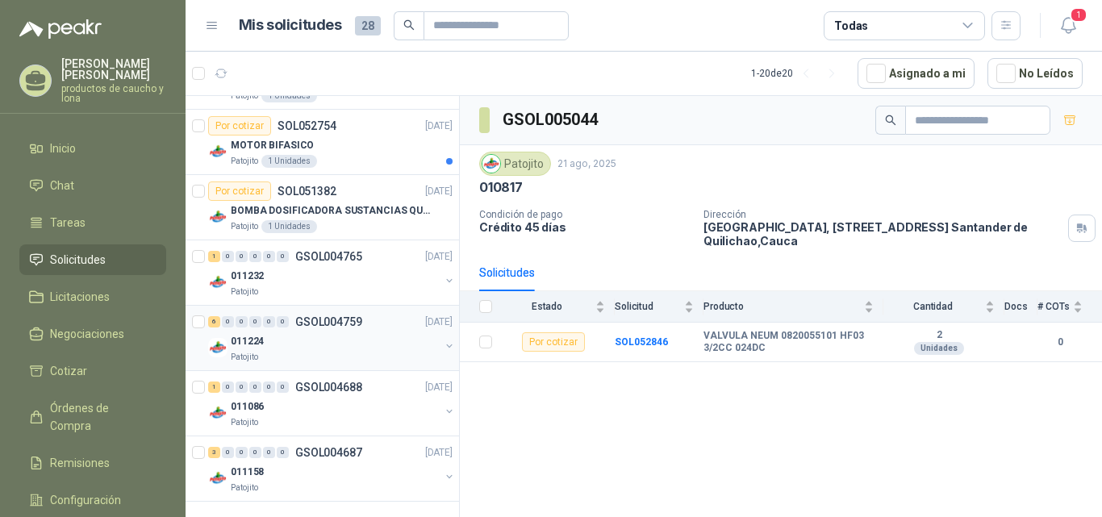
scroll to position [1050, 0]
click at [207, 319] on div at bounding box center [200, 337] width 16 height 52
click at [215, 320] on div "6" at bounding box center [214, 320] width 12 height 11
